Goal: Find specific page/section: Find specific page/section

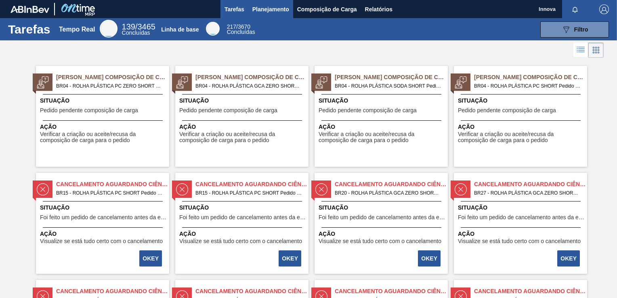
click at [274, 10] on span "Planejamento" at bounding box center [270, 9] width 37 height 10
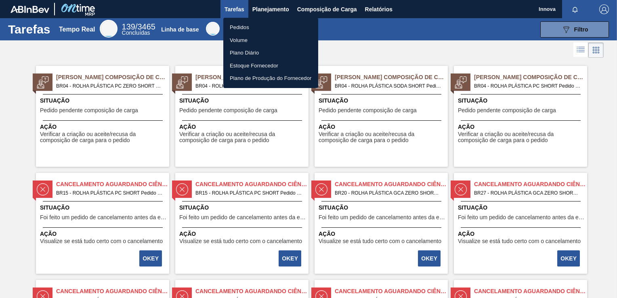
click at [235, 27] on li "Pedidos" at bounding box center [270, 27] width 95 height 13
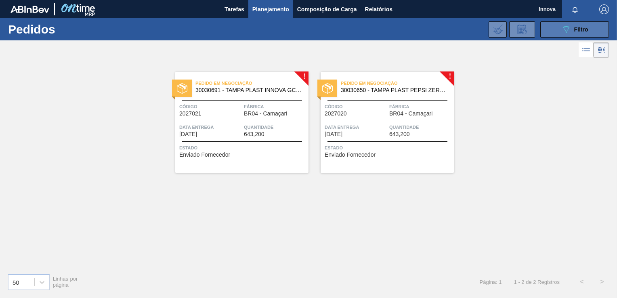
click at [560, 27] on button "089F7B8B-B2A5-4AFE-B5C0-19BA573D28AC Filtro" at bounding box center [574, 29] width 69 height 16
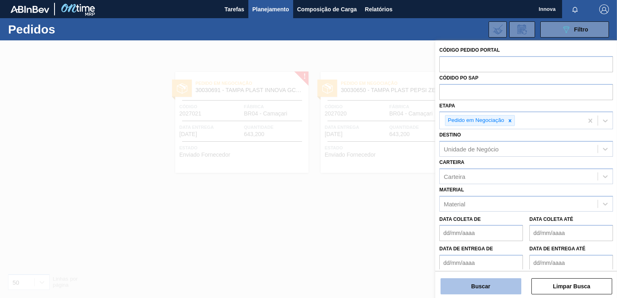
click at [465, 283] on button "Buscar" at bounding box center [480, 286] width 81 height 16
